Goal: Task Accomplishment & Management: Use online tool/utility

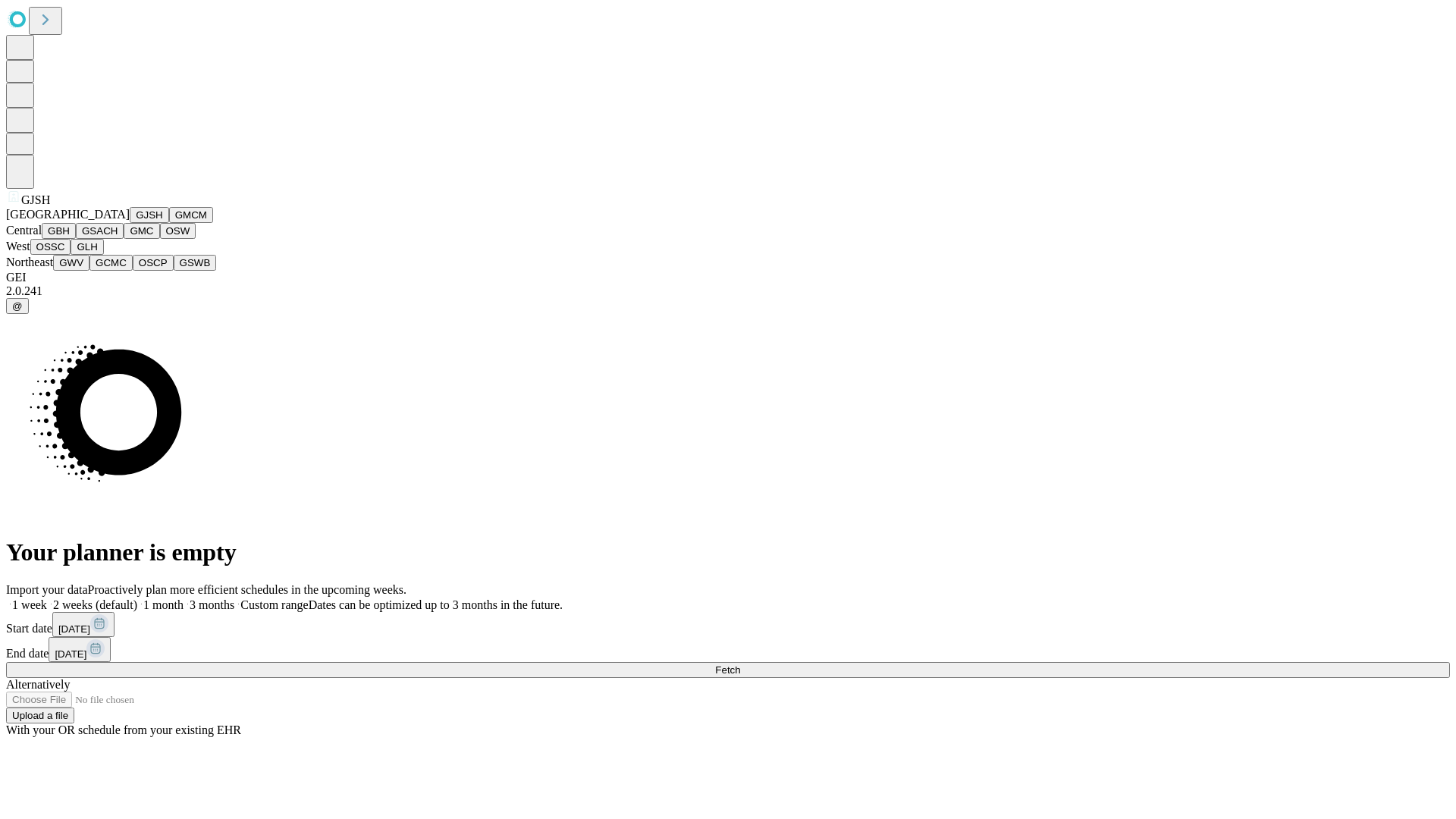
click at [130, 223] on button "GJSH" at bounding box center [149, 215] width 40 height 16
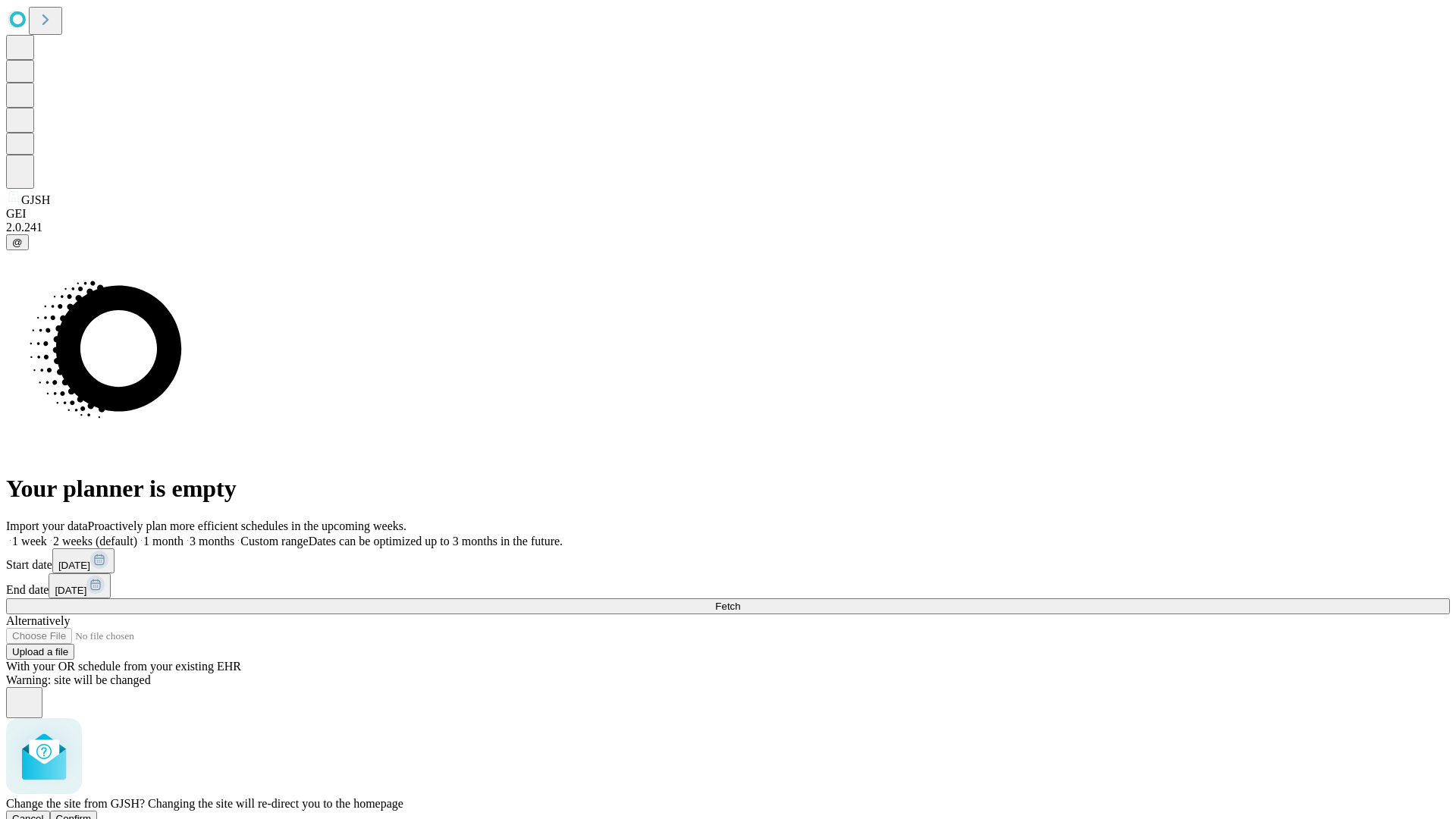
click at [92, 813] on span "Confirm" at bounding box center [74, 818] width 36 height 12
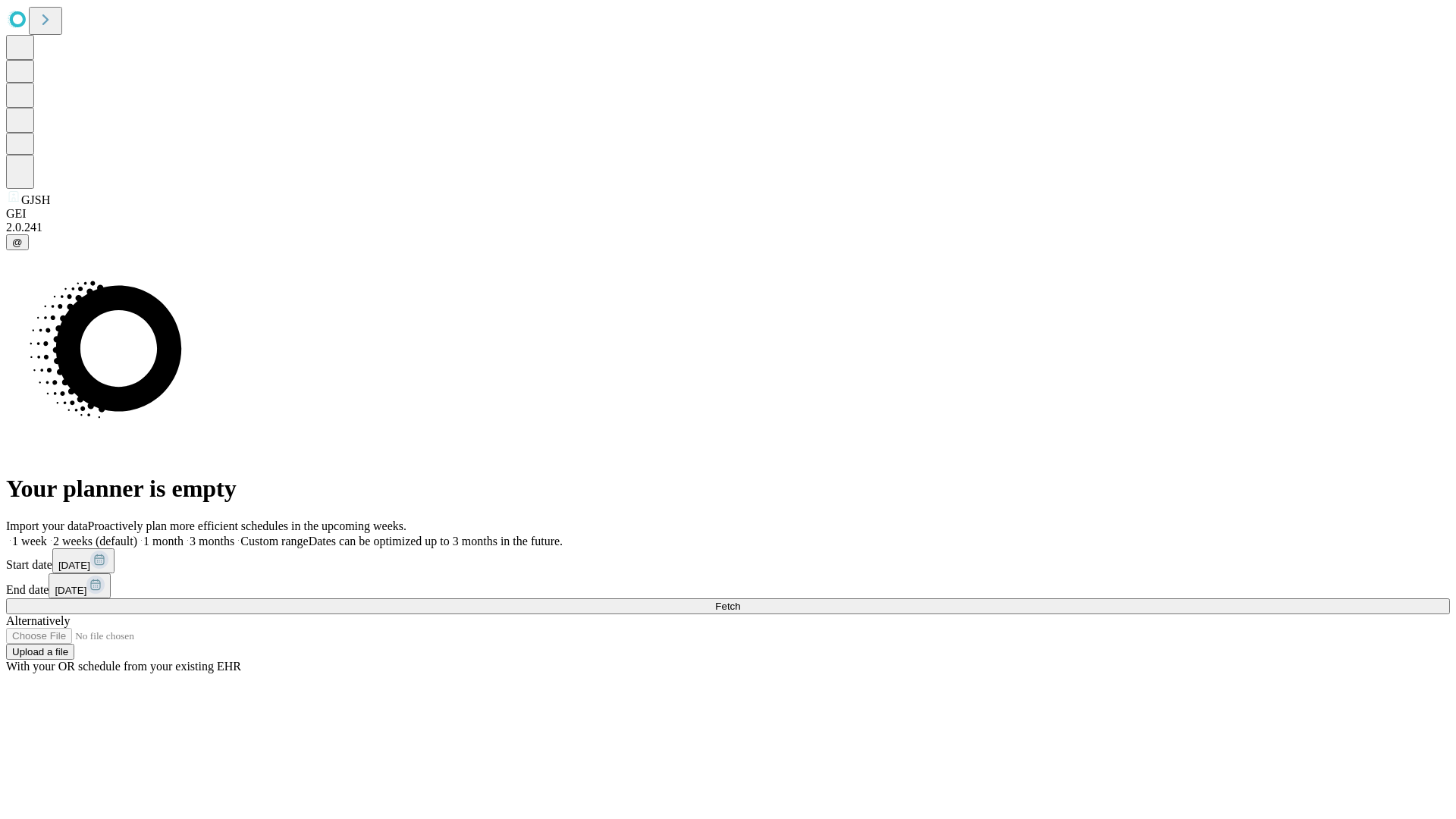
click at [47, 534] on label "1 week" at bounding box center [26, 541] width 41 height 13
click at [740, 600] on span "Fetch" at bounding box center [728, 606] width 25 height 12
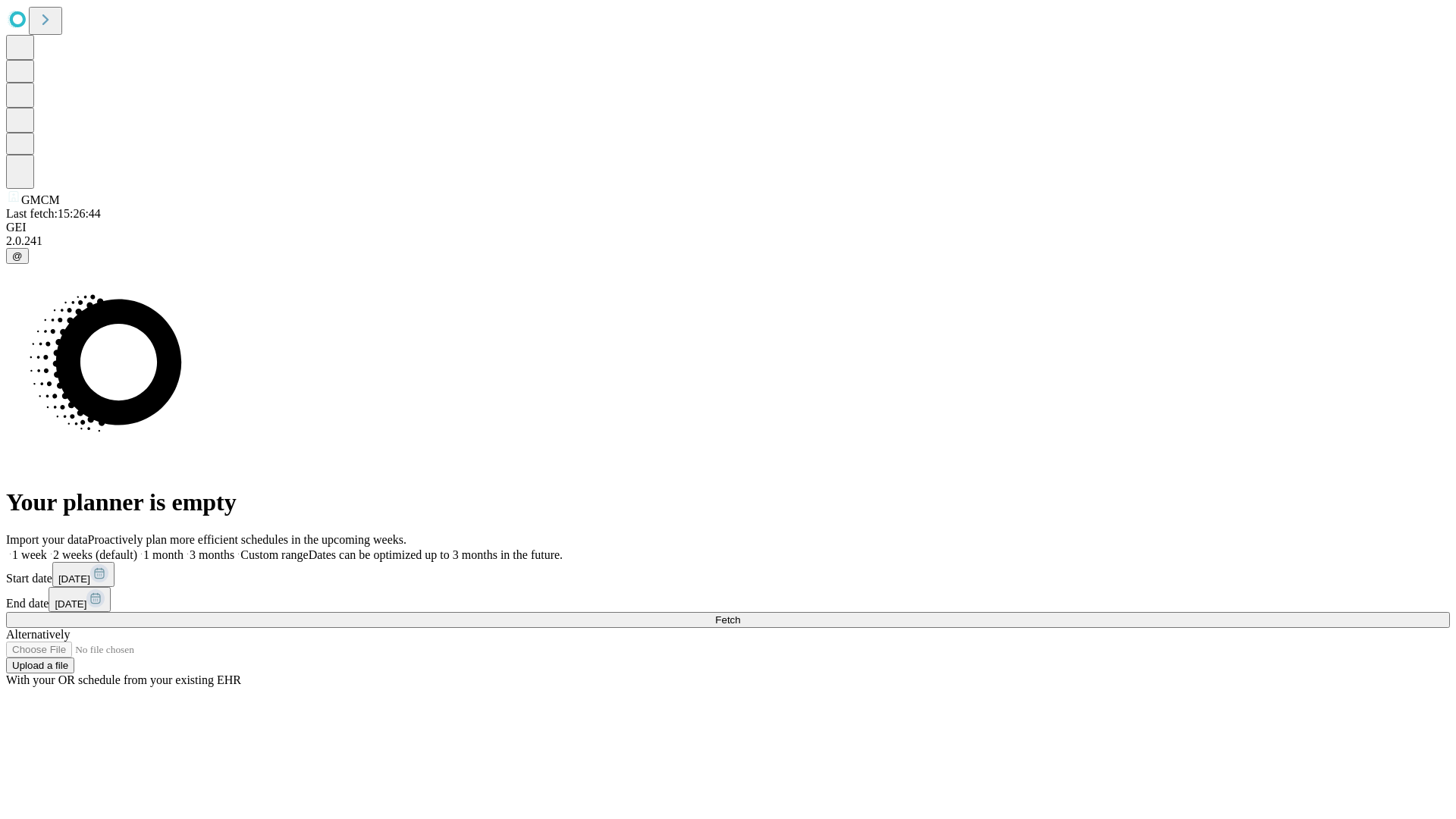
click at [47, 548] on label "1 week" at bounding box center [26, 555] width 41 height 13
click at [740, 614] on span "Fetch" at bounding box center [728, 620] width 25 height 12
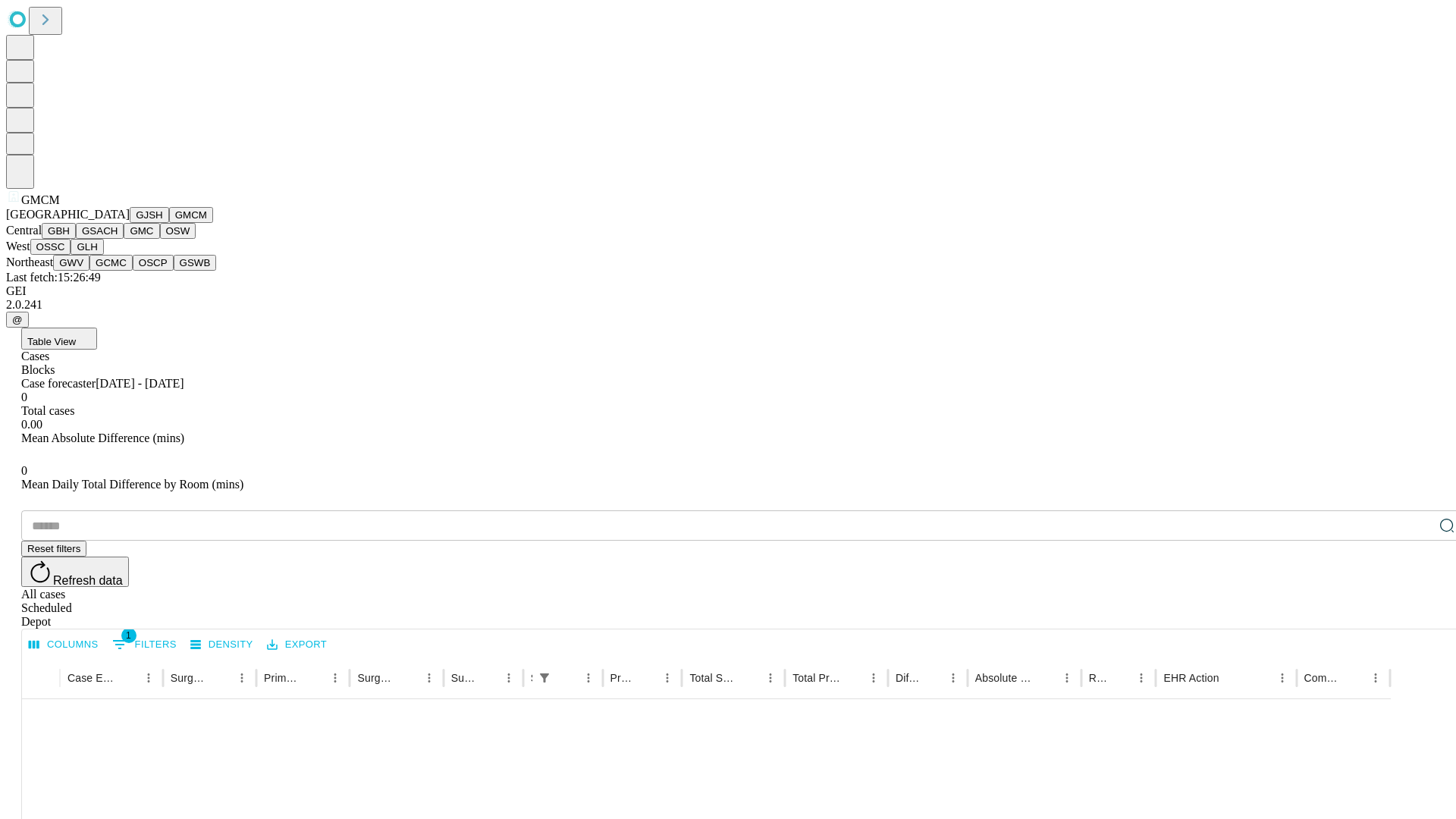
click at [75, 239] on button "GBH" at bounding box center [59, 231] width 34 height 16
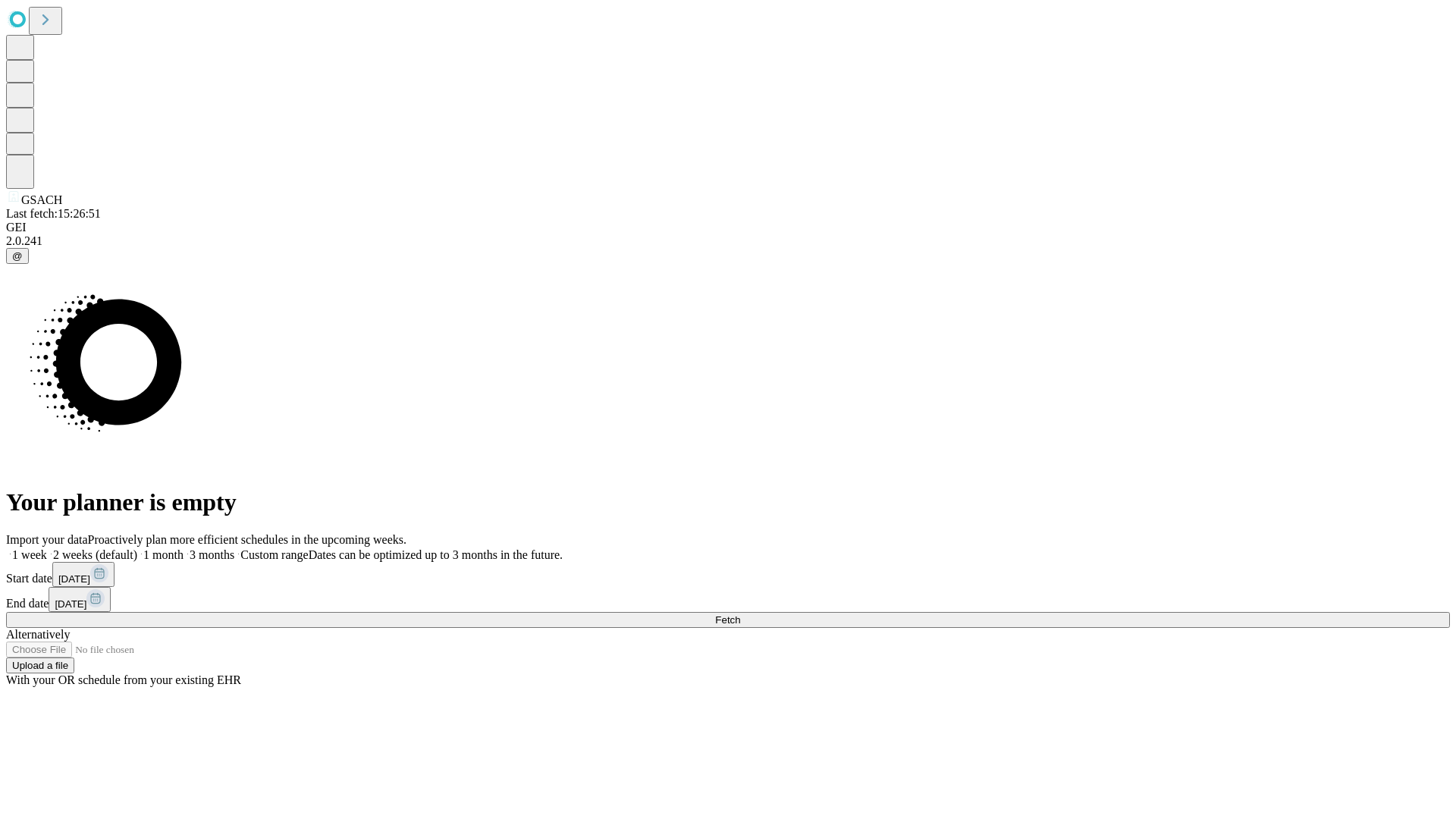
click at [47, 548] on label "1 week" at bounding box center [26, 555] width 41 height 13
click at [740, 614] on span "Fetch" at bounding box center [728, 620] width 25 height 12
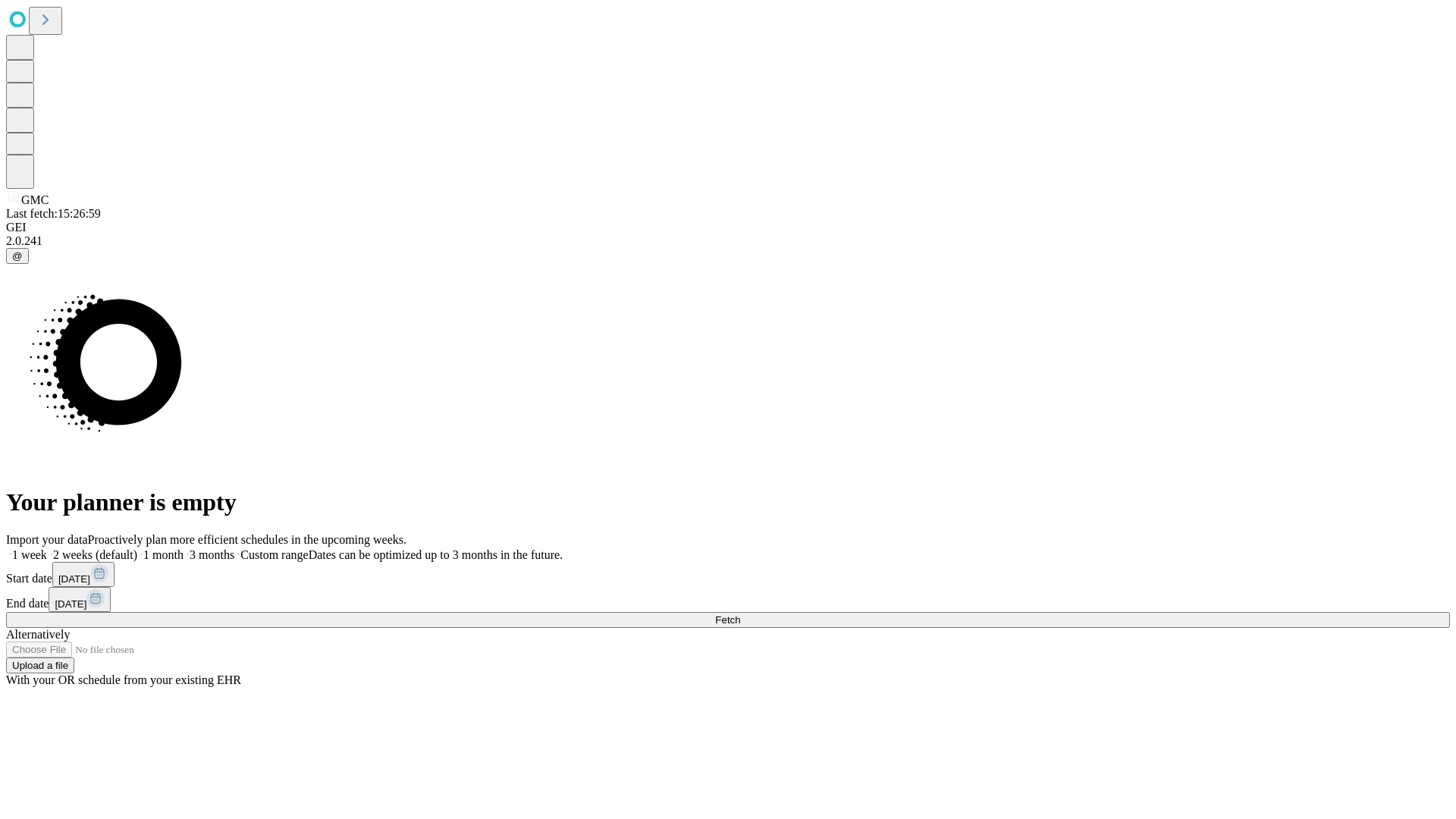
click at [47, 548] on label "1 week" at bounding box center [26, 555] width 41 height 13
click at [740, 614] on span "Fetch" at bounding box center [728, 620] width 25 height 12
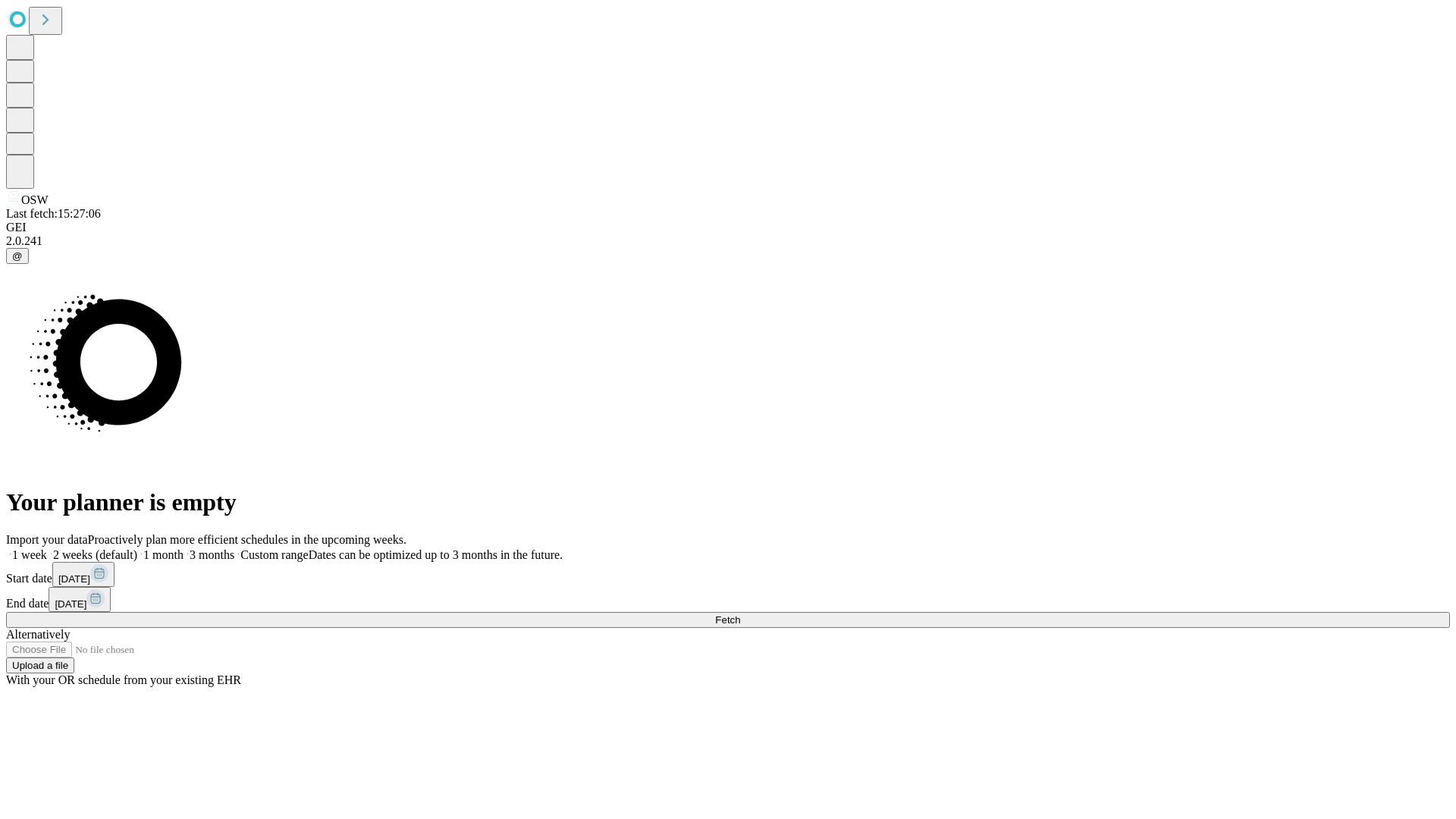
click at [47, 548] on label "1 week" at bounding box center [26, 555] width 41 height 13
click at [740, 614] on span "Fetch" at bounding box center [728, 620] width 25 height 12
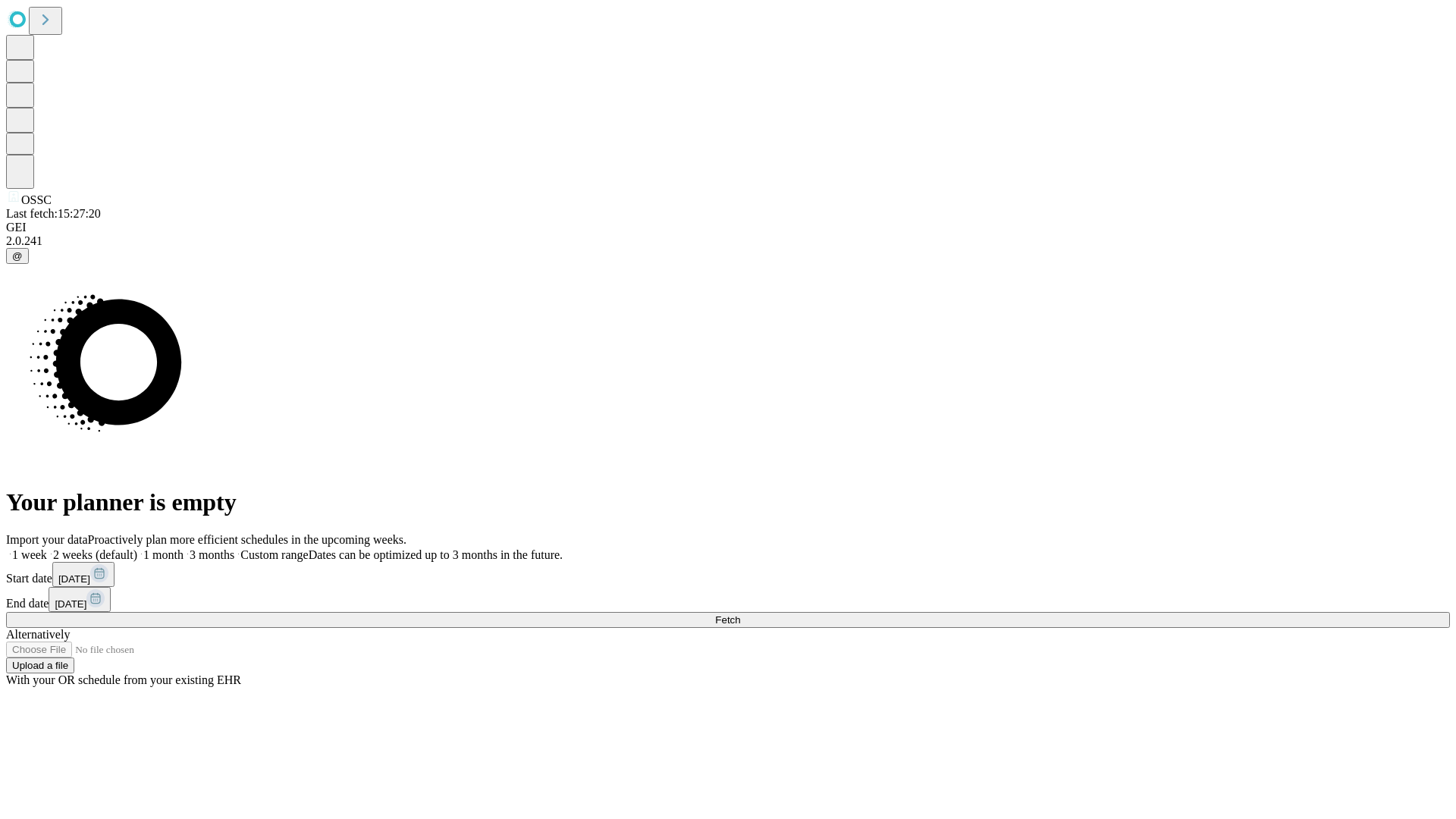
click at [47, 548] on label "1 week" at bounding box center [26, 555] width 41 height 13
click at [740, 614] on span "Fetch" at bounding box center [728, 620] width 25 height 12
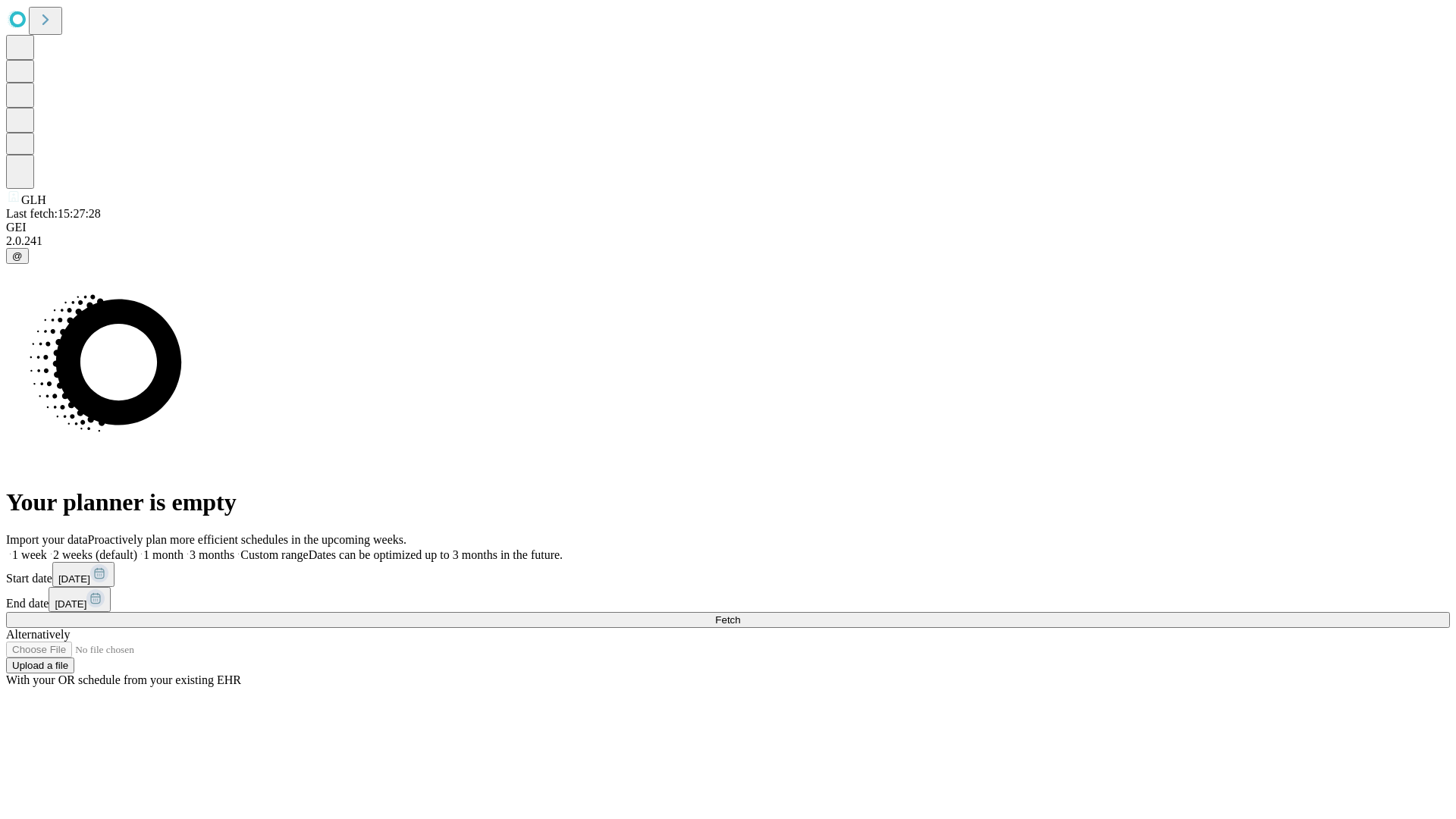
click at [740, 614] on span "Fetch" at bounding box center [728, 620] width 25 height 12
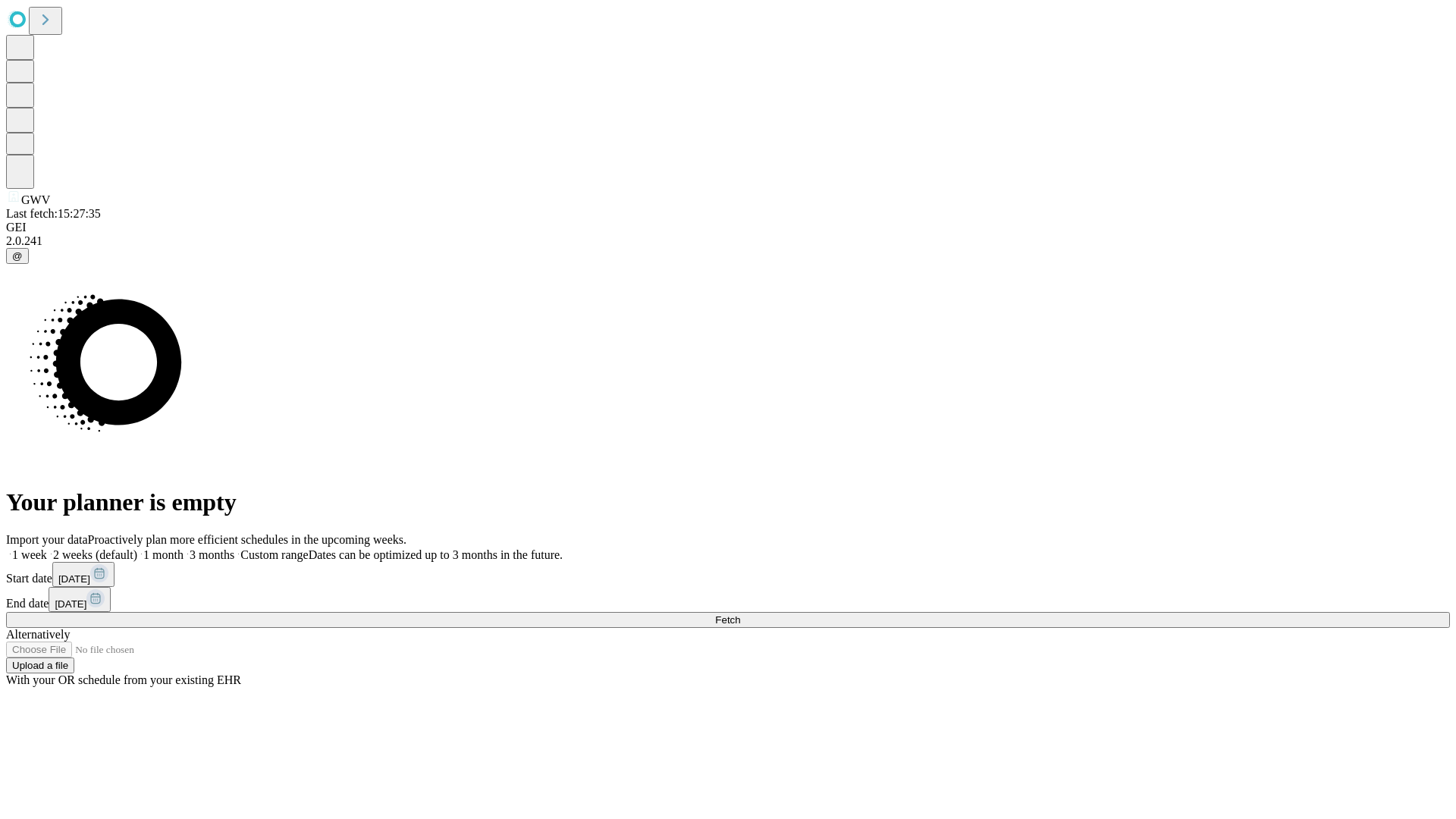
click at [47, 548] on label "1 week" at bounding box center [26, 555] width 41 height 13
click at [740, 614] on span "Fetch" at bounding box center [728, 620] width 25 height 12
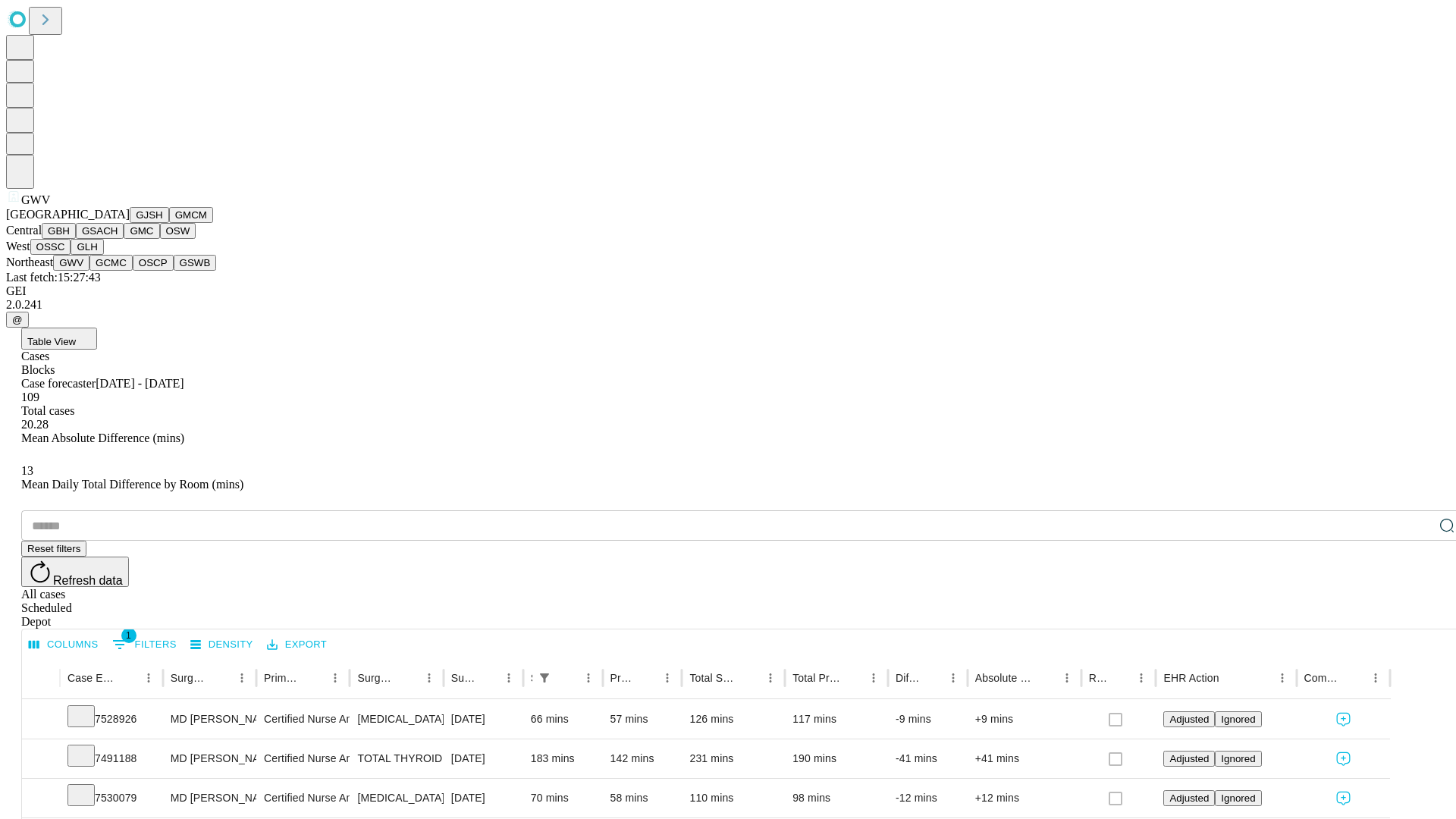
click at [118, 271] on button "GCMC" at bounding box center [111, 262] width 44 height 16
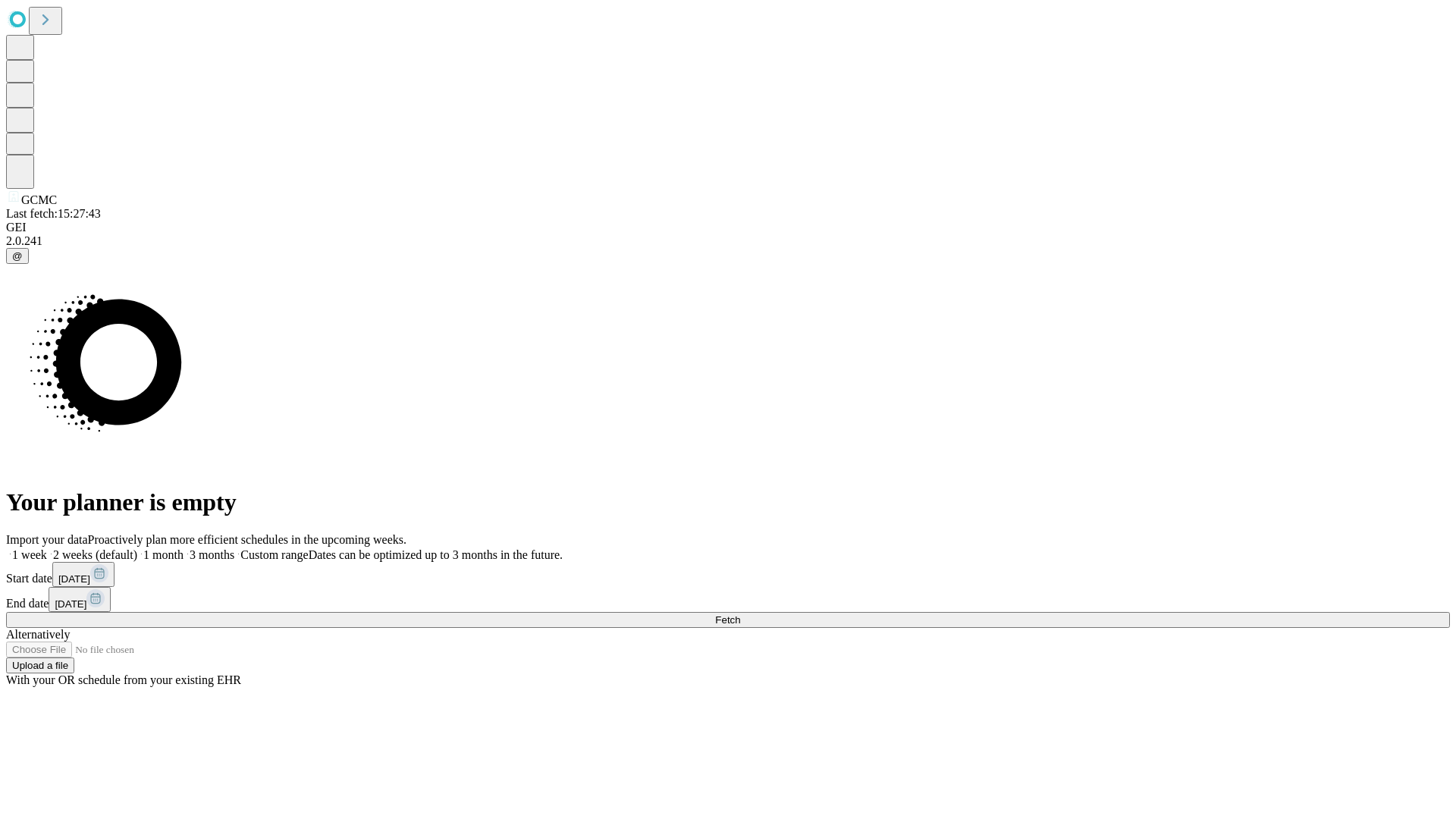
click at [47, 548] on label "1 week" at bounding box center [26, 555] width 41 height 13
click at [740, 614] on span "Fetch" at bounding box center [728, 620] width 25 height 12
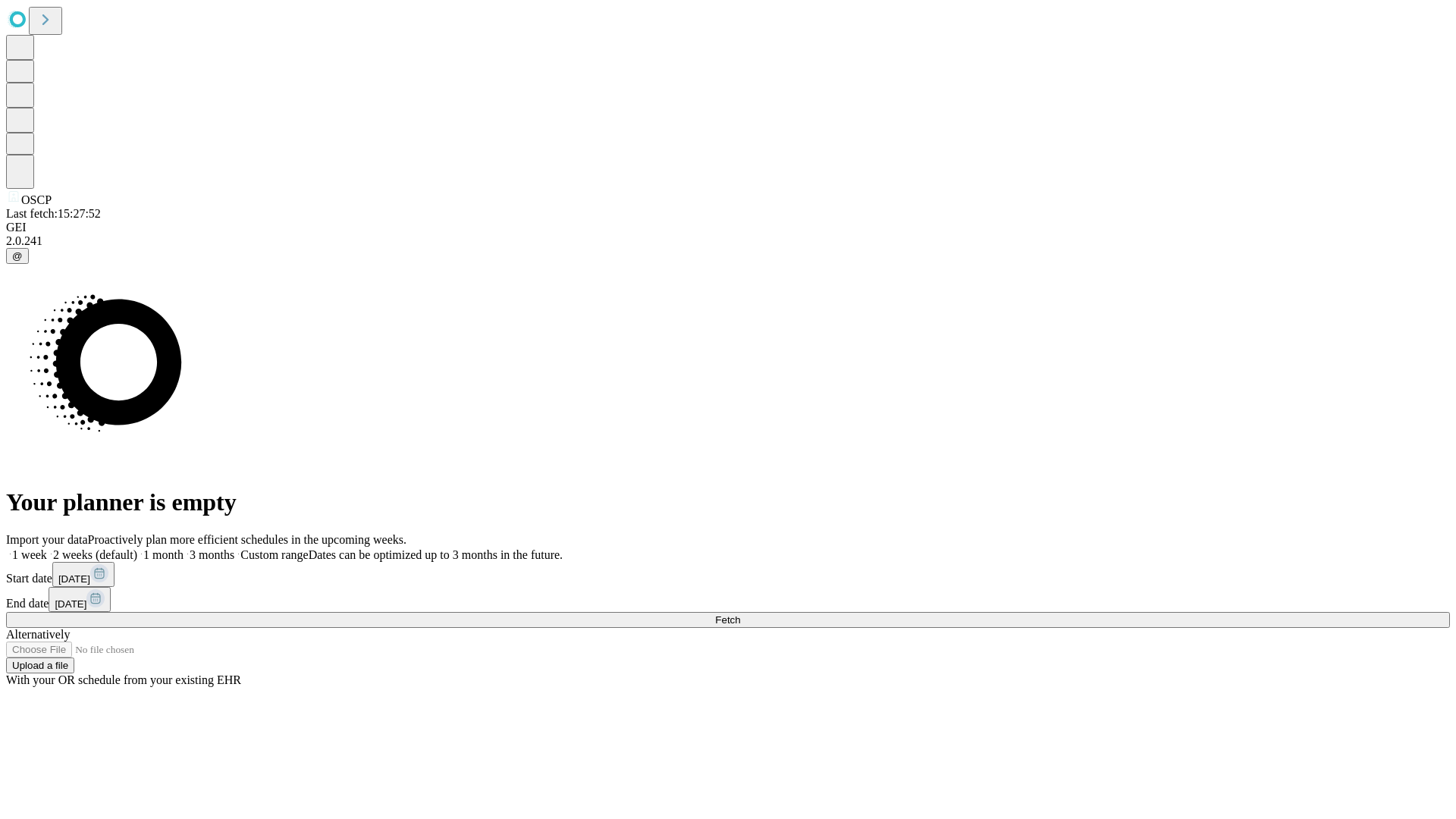
click at [47, 548] on label "1 week" at bounding box center [26, 555] width 41 height 13
click at [740, 614] on span "Fetch" at bounding box center [728, 620] width 25 height 12
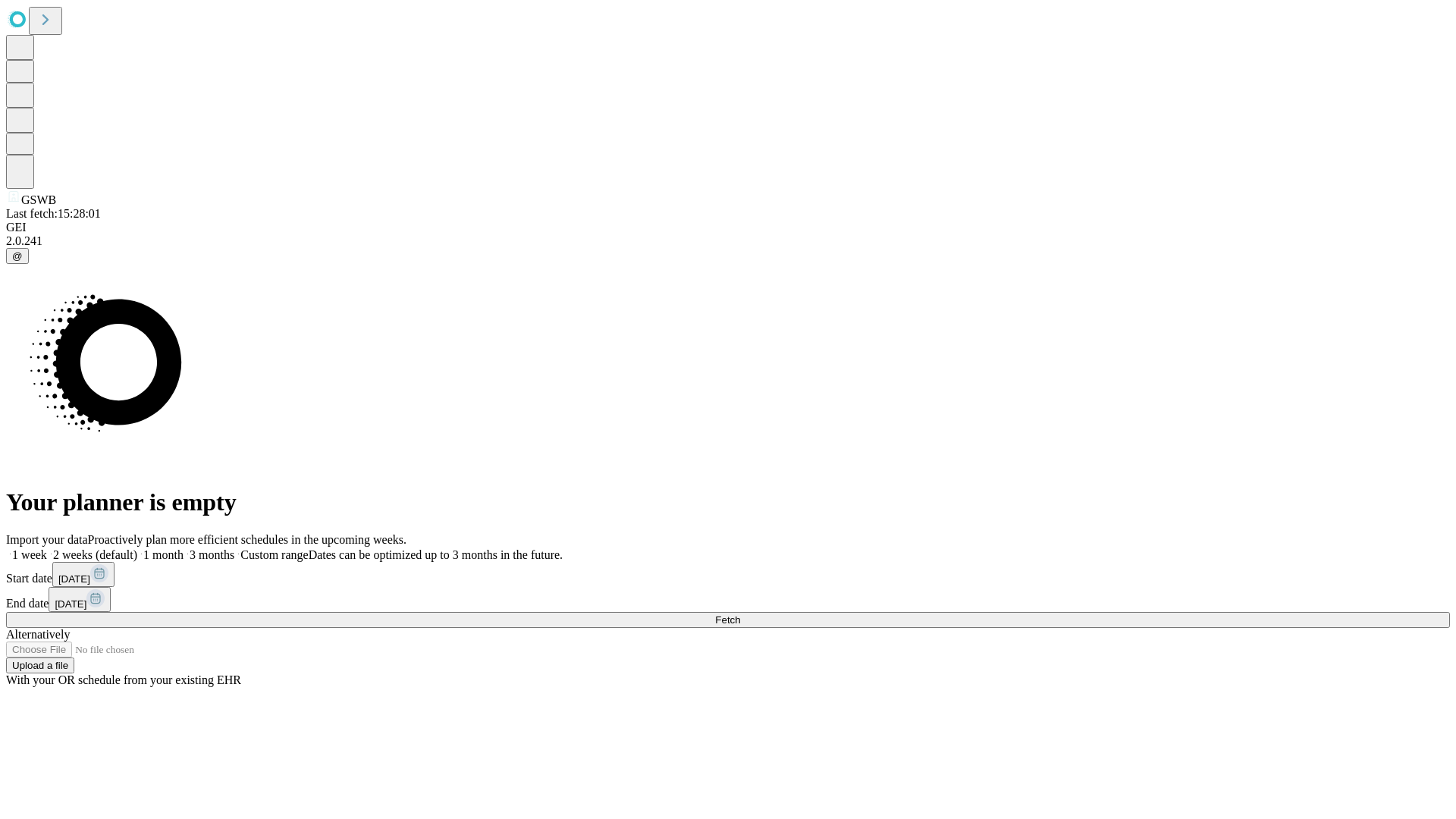
click at [47, 548] on label "1 week" at bounding box center [26, 555] width 41 height 13
click at [740, 614] on span "Fetch" at bounding box center [728, 620] width 25 height 12
